Goal: Find specific page/section: Find specific page/section

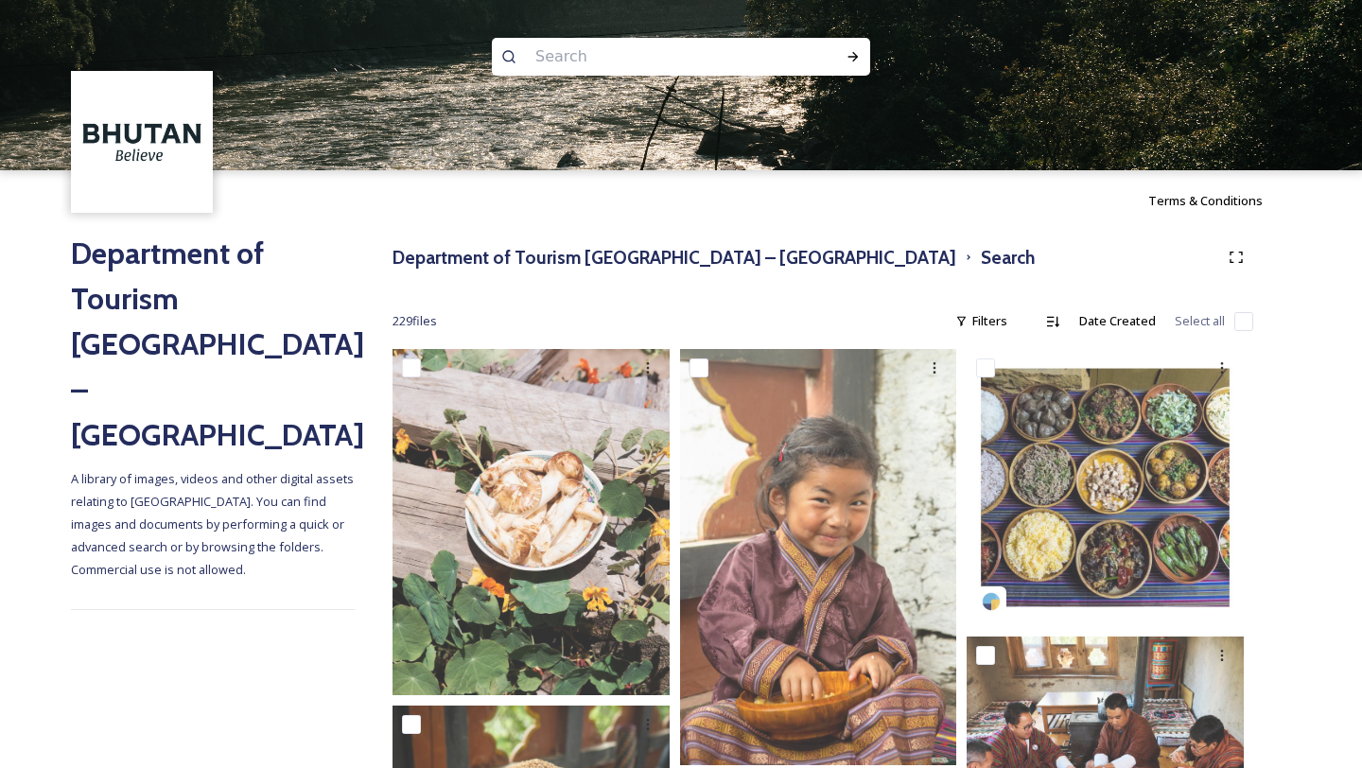
click at [626, 60] on input at bounding box center [655, 57] width 259 height 42
type input "YOUNG"
click at [618, 259] on h3 "Department of Tourism [GEOGRAPHIC_DATA] – [GEOGRAPHIC_DATA]" at bounding box center [675, 257] width 564 height 27
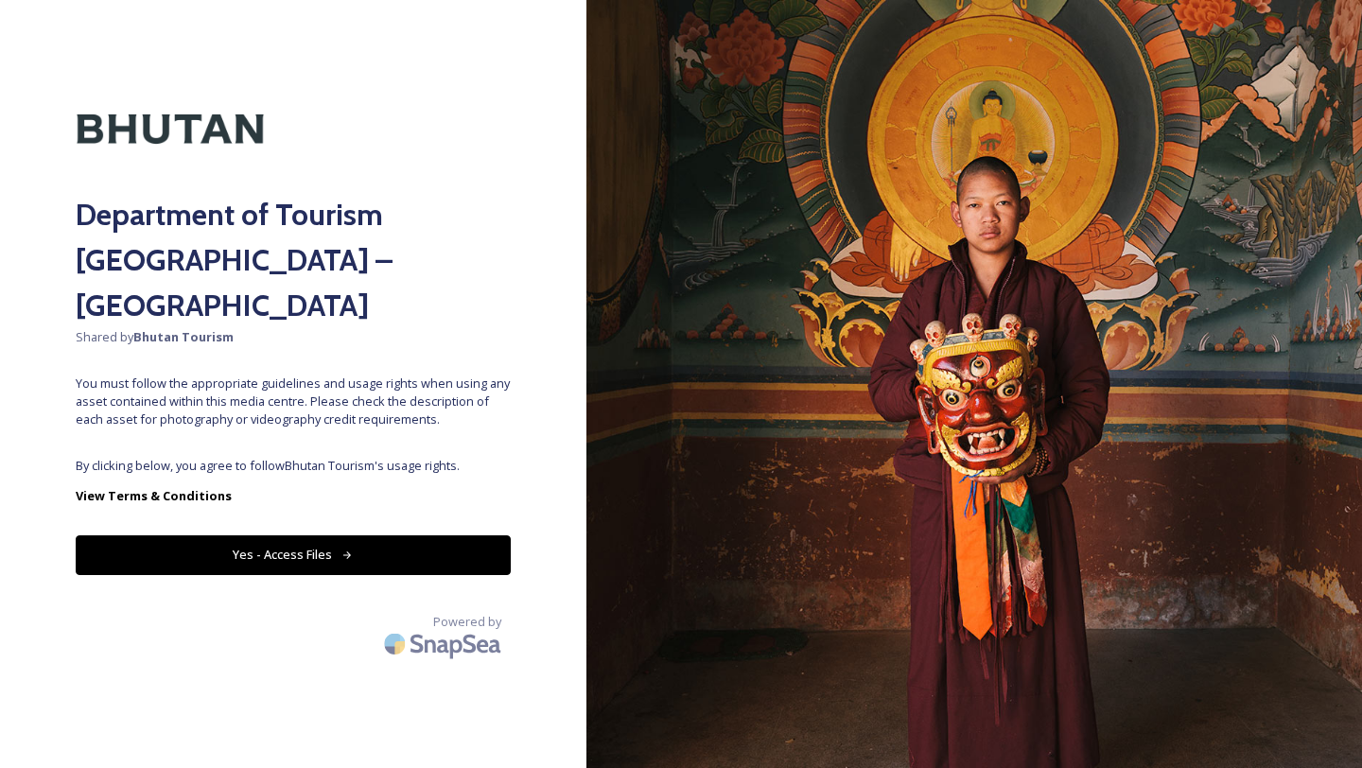
click at [323, 536] on button "Yes - Access Files" at bounding box center [293, 555] width 435 height 39
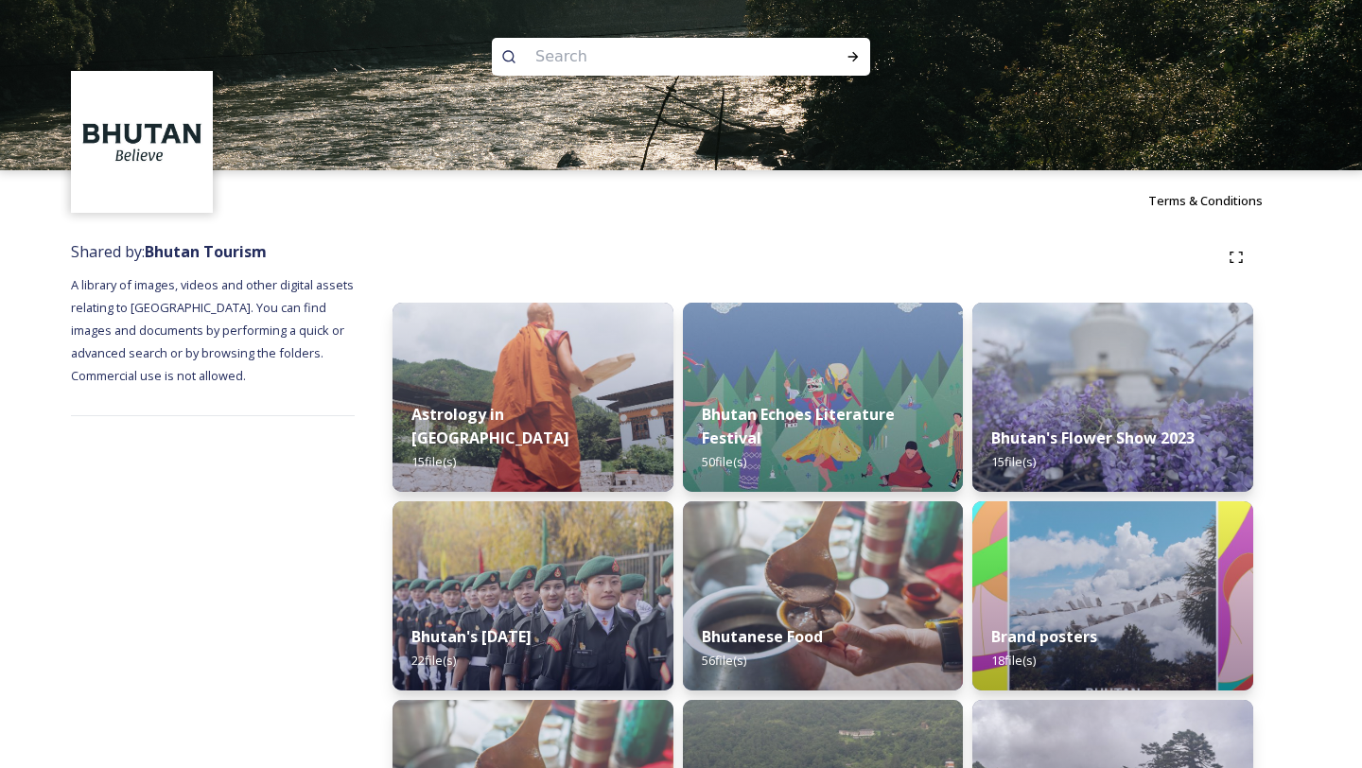
click at [567, 48] on input at bounding box center [655, 57] width 259 height 42
type input "YOUNG"
